Goal: Task Accomplishment & Management: Manage account settings

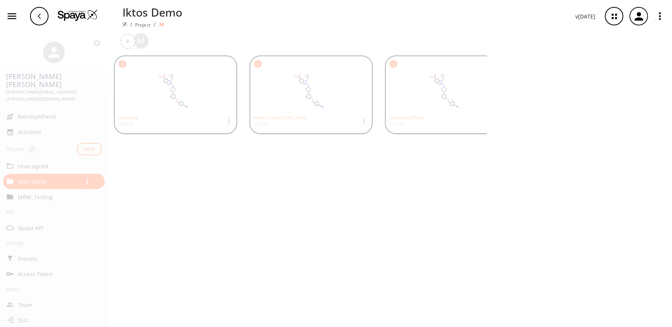
click at [637, 18] on icon "button" at bounding box center [638, 16] width 8 height 8
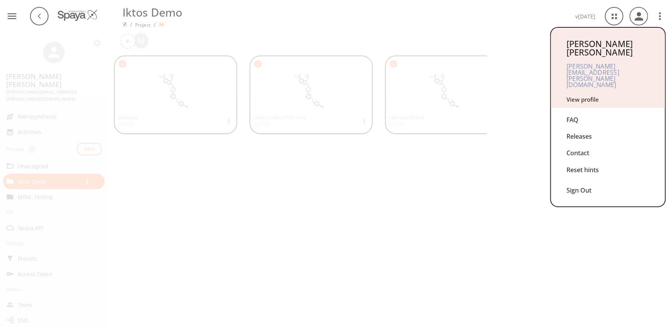
click at [577, 95] on link "View profile" at bounding box center [582, 99] width 32 height 8
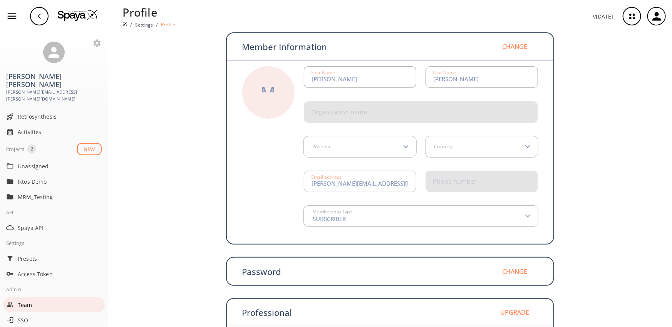
scroll to position [48, 0]
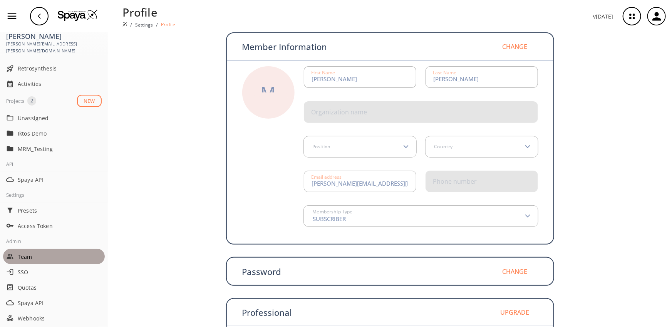
click at [30, 252] on span "Team" at bounding box center [60, 256] width 84 height 8
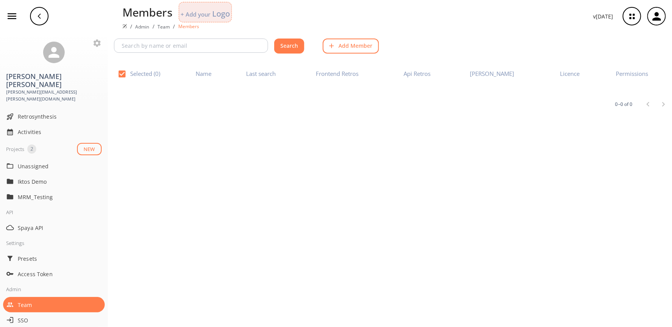
checkbox input "false"
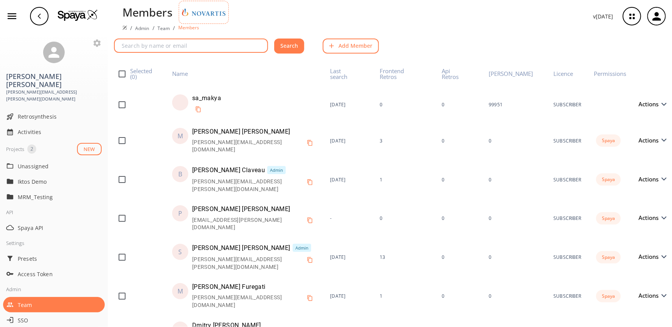
click at [183, 50] on input "text" at bounding box center [192, 45] width 152 height 14
type input "vini"
click at [274, 38] on button "Search" at bounding box center [289, 45] width 30 height 15
checkbox input "true"
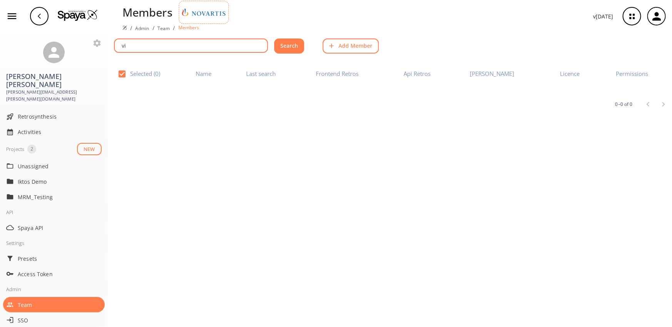
type input "v"
click at [345, 48] on button "Add Member" at bounding box center [350, 45] width 56 height 15
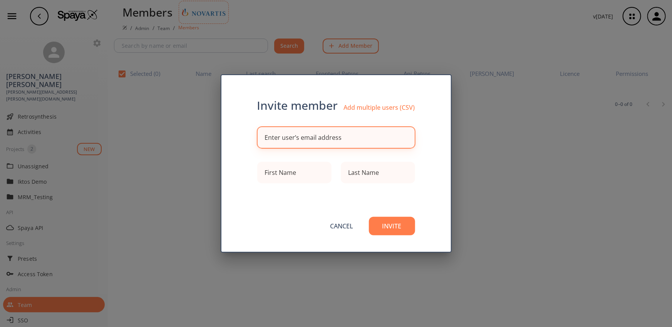
click at [286, 137] on div "Enter user’s email address" at bounding box center [303, 137] width 77 height 6
paste input "[EMAIL_ADDRESS][PERSON_NAME][DOMAIN_NAME]"
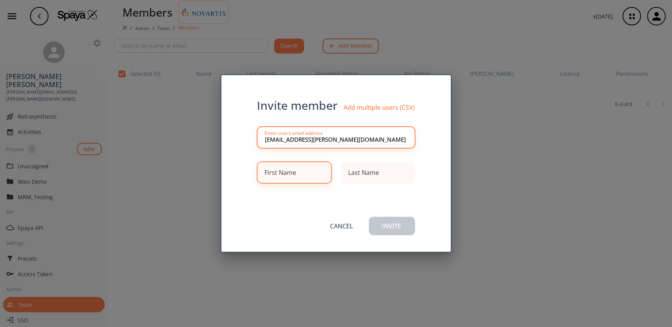
type input "[EMAIL_ADDRESS][PERSON_NAME][DOMAIN_NAME]"
click at [277, 171] on div "First Name" at bounding box center [281, 172] width 32 height 6
type input "Vini"
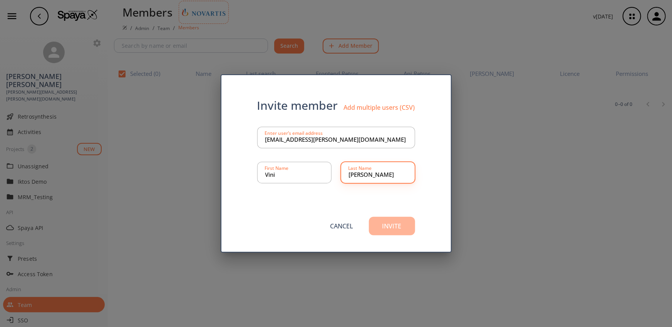
type input "[PERSON_NAME]"
click at [383, 222] on button "Invite" at bounding box center [392, 226] width 46 height 18
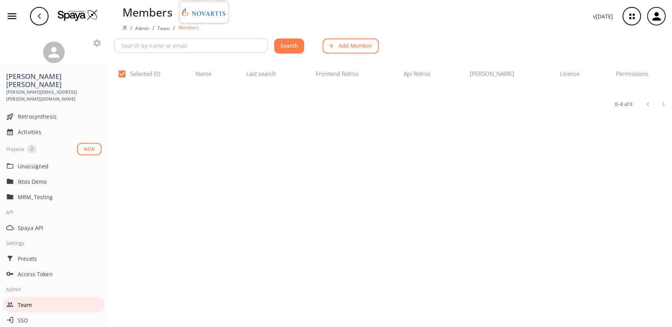
click at [18, 301] on span "Team" at bounding box center [60, 305] width 84 height 8
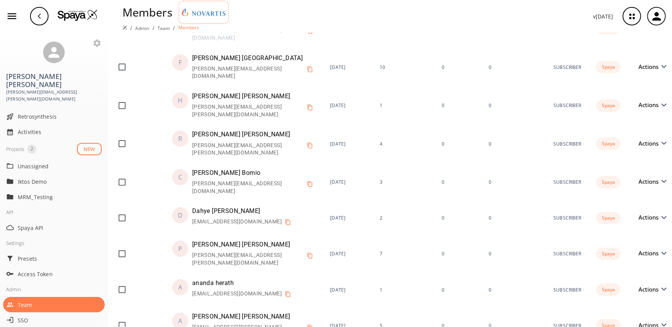
scroll to position [1081, 0]
